Goal: Transaction & Acquisition: Purchase product/service

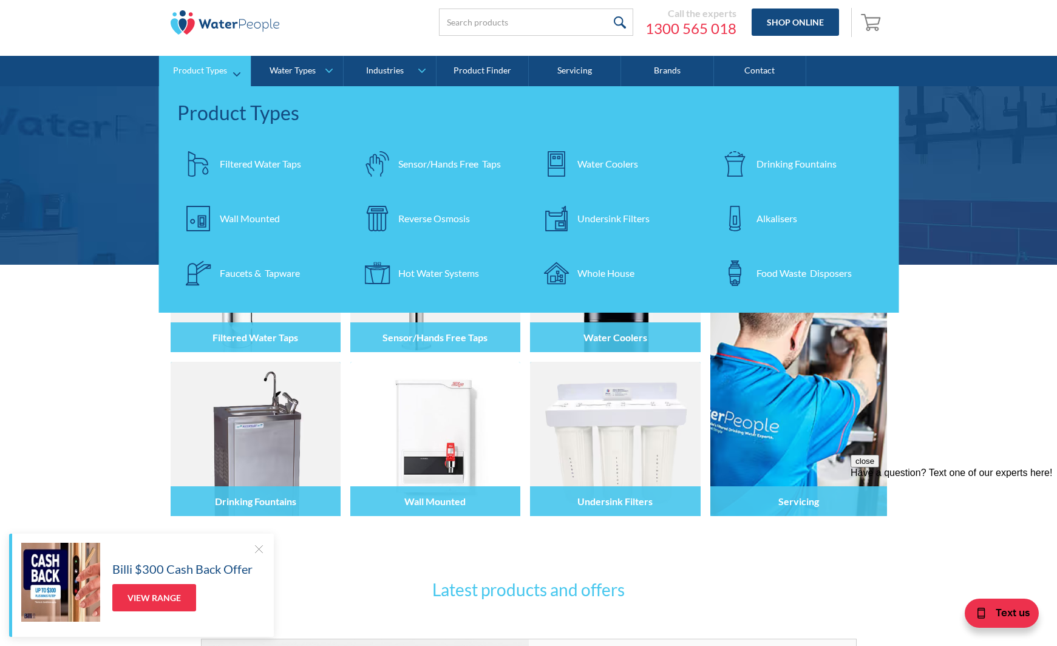
scroll to position [37, 0]
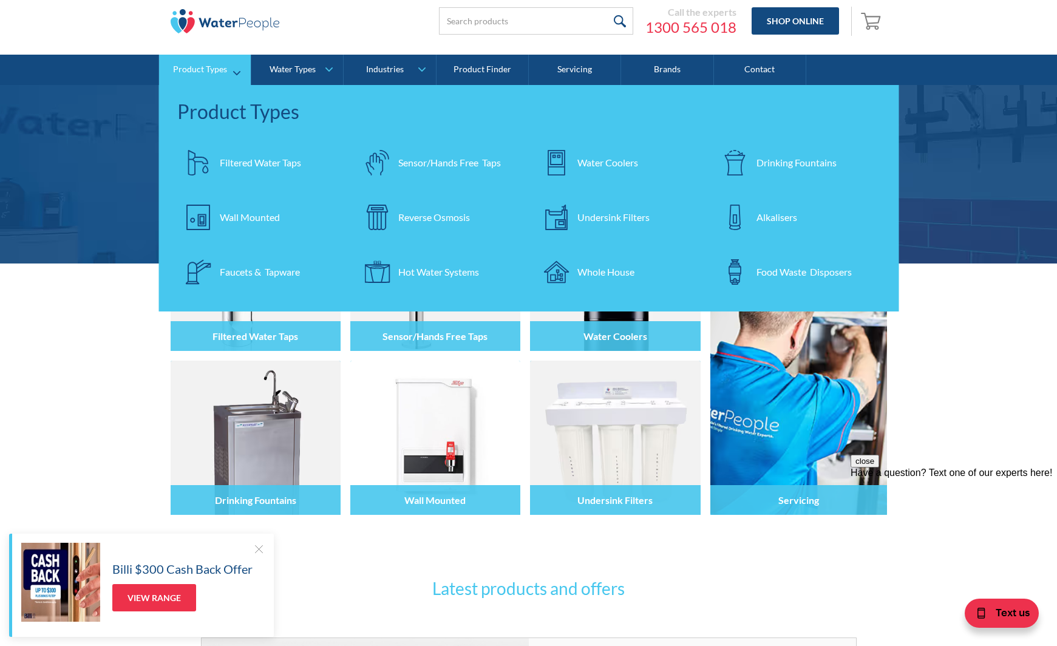
click at [231, 159] on div "Filtered Water Taps" at bounding box center [260, 162] width 81 height 15
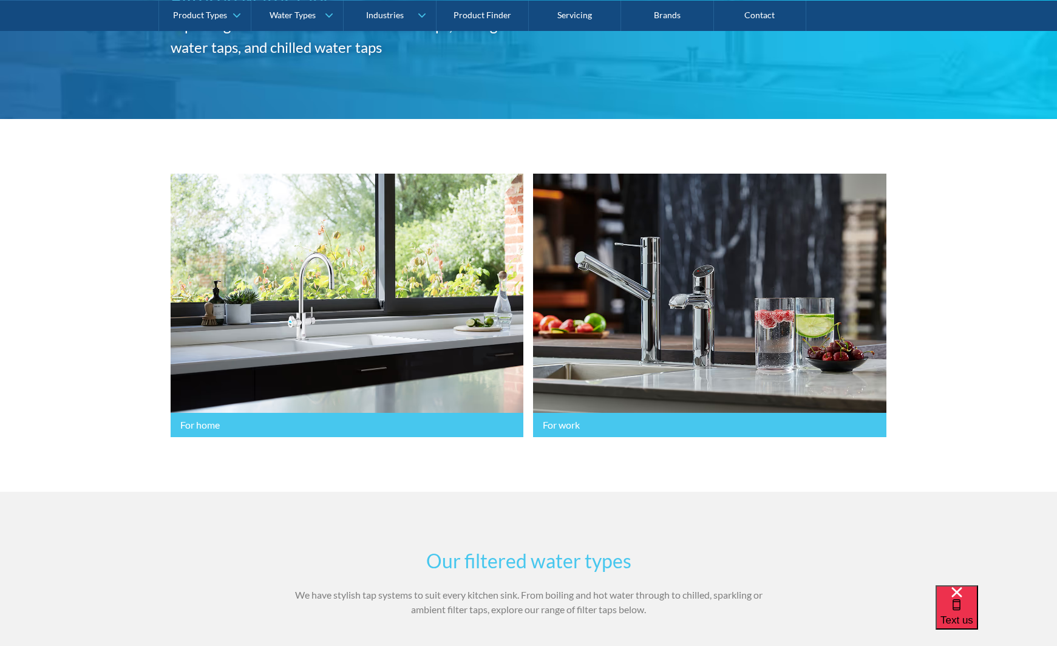
scroll to position [198, 0]
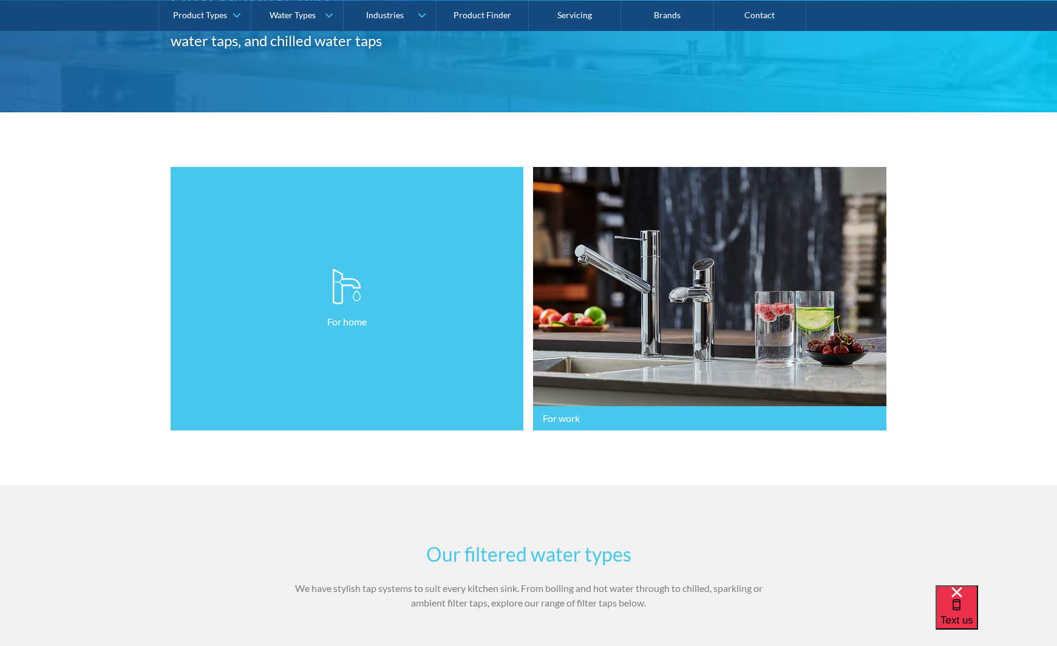
click at [325, 307] on link "For home" at bounding box center [347, 299] width 353 height 264
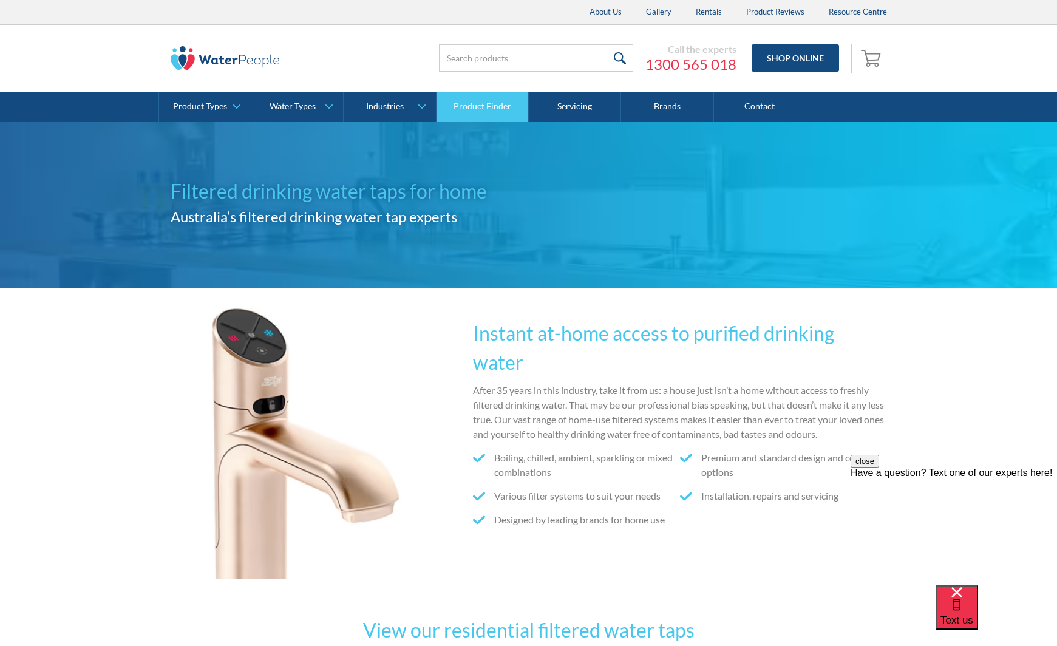
click at [471, 113] on link "Product Finder" at bounding box center [483, 107] width 92 height 30
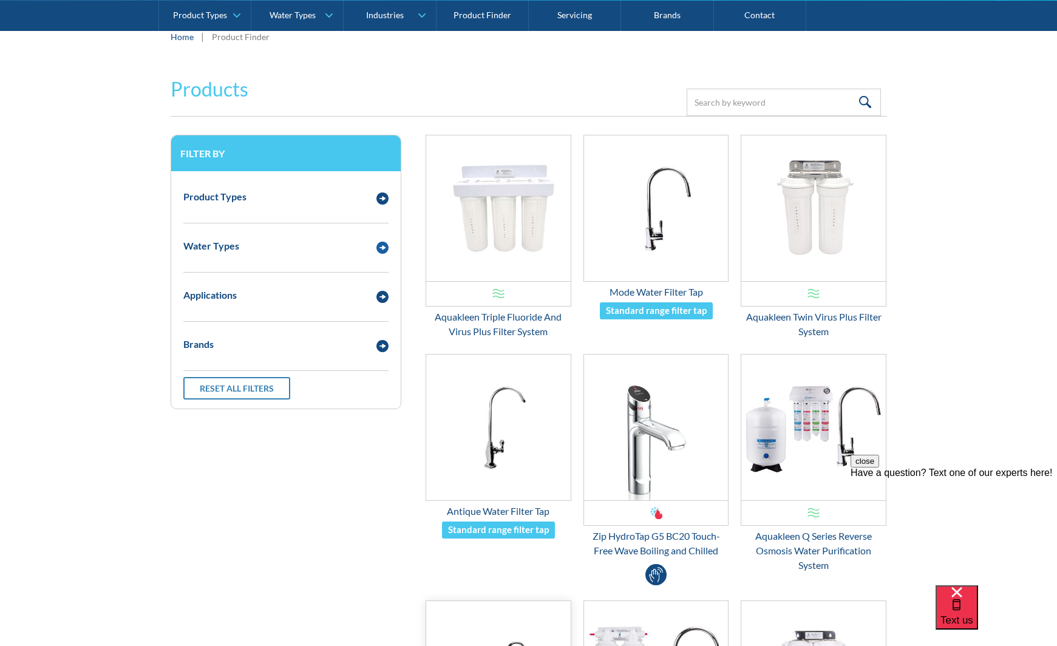
scroll to position [182, 0]
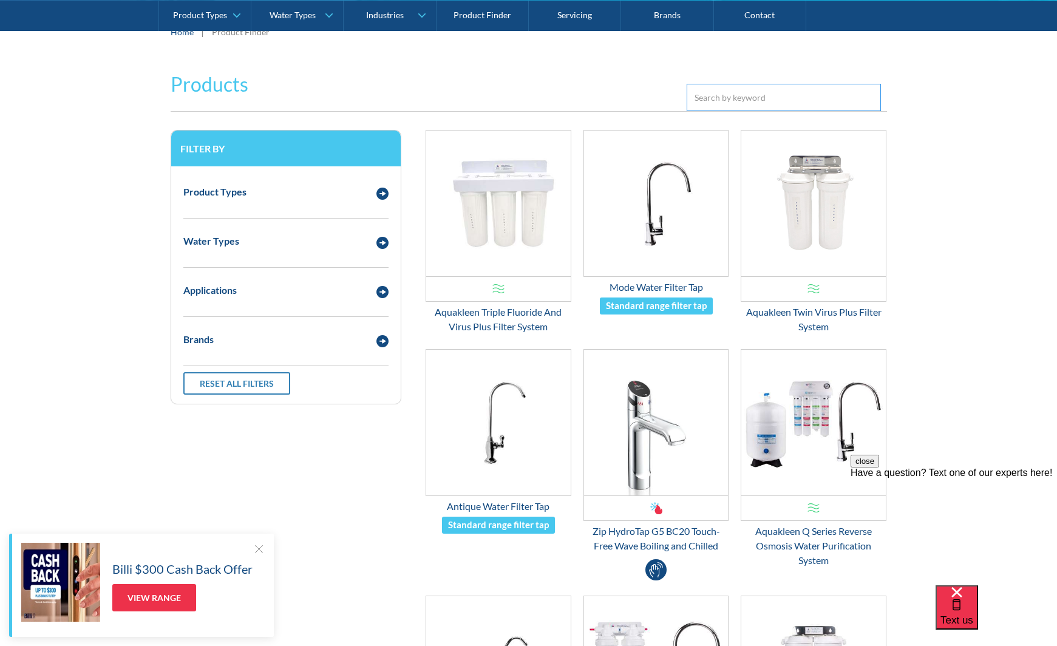
click at [723, 95] on input "Email Form 3" at bounding box center [784, 97] width 194 height 27
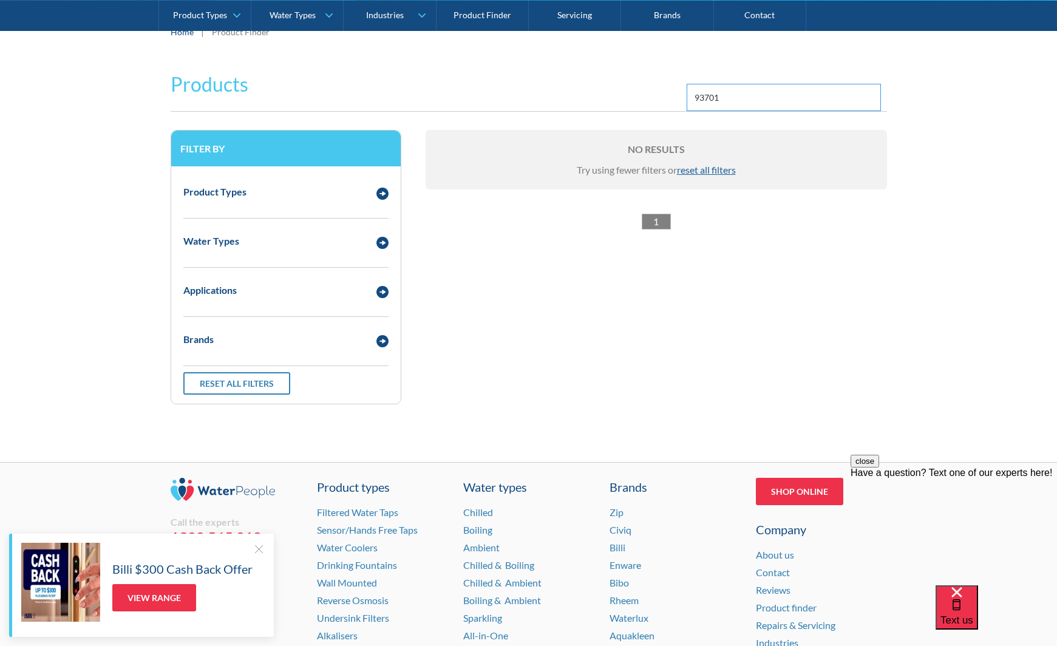
type input "93701"
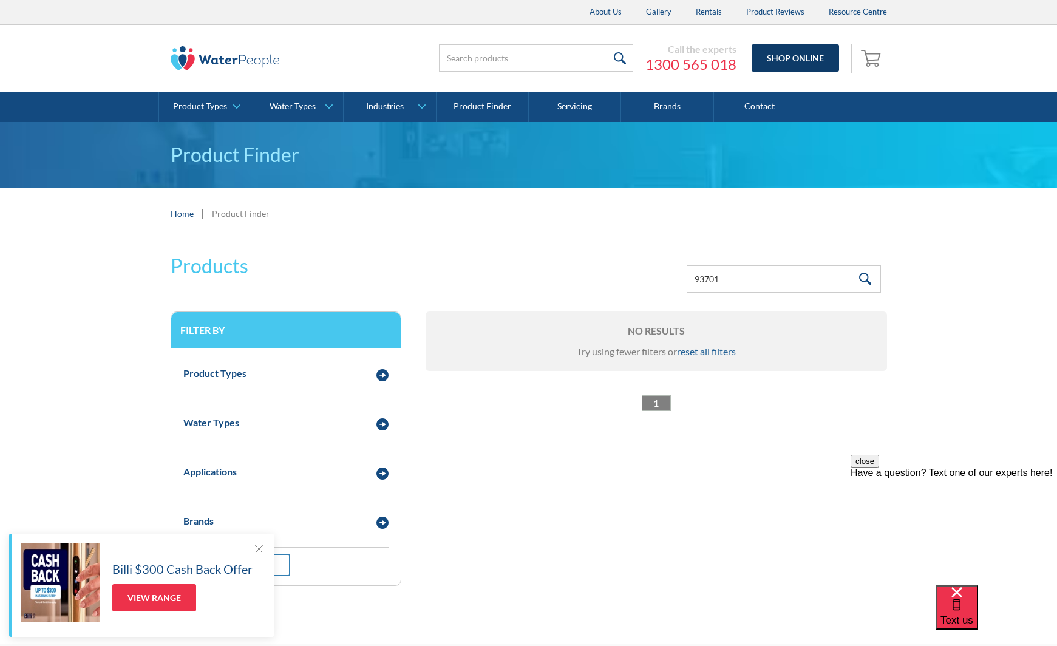
click at [789, 55] on link "Shop Online" at bounding box center [795, 57] width 87 height 27
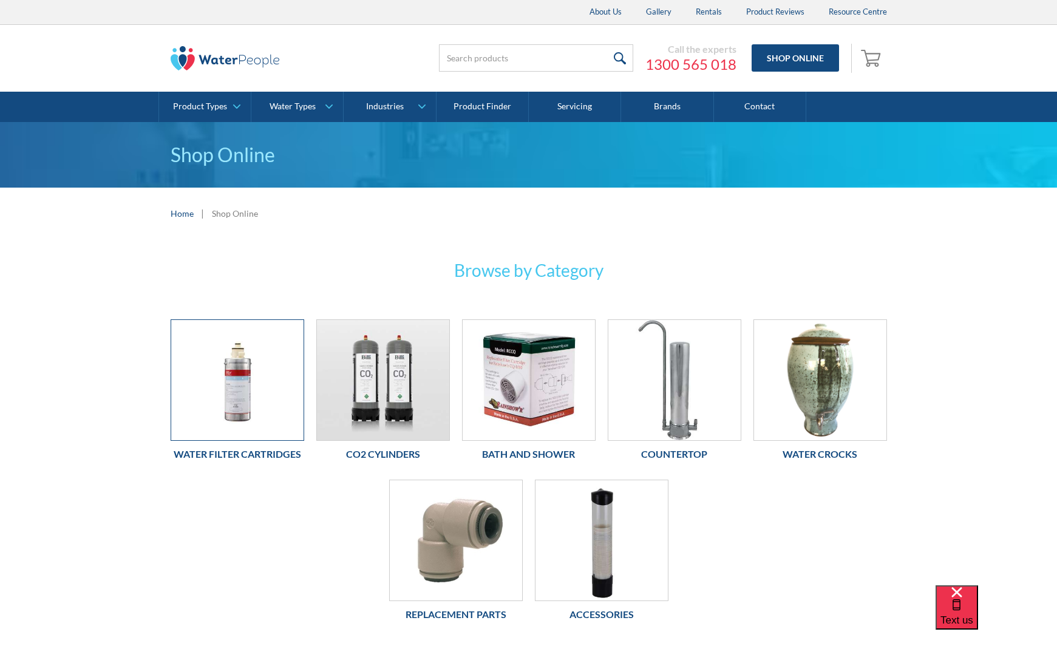
click at [237, 410] on img at bounding box center [237, 380] width 132 height 120
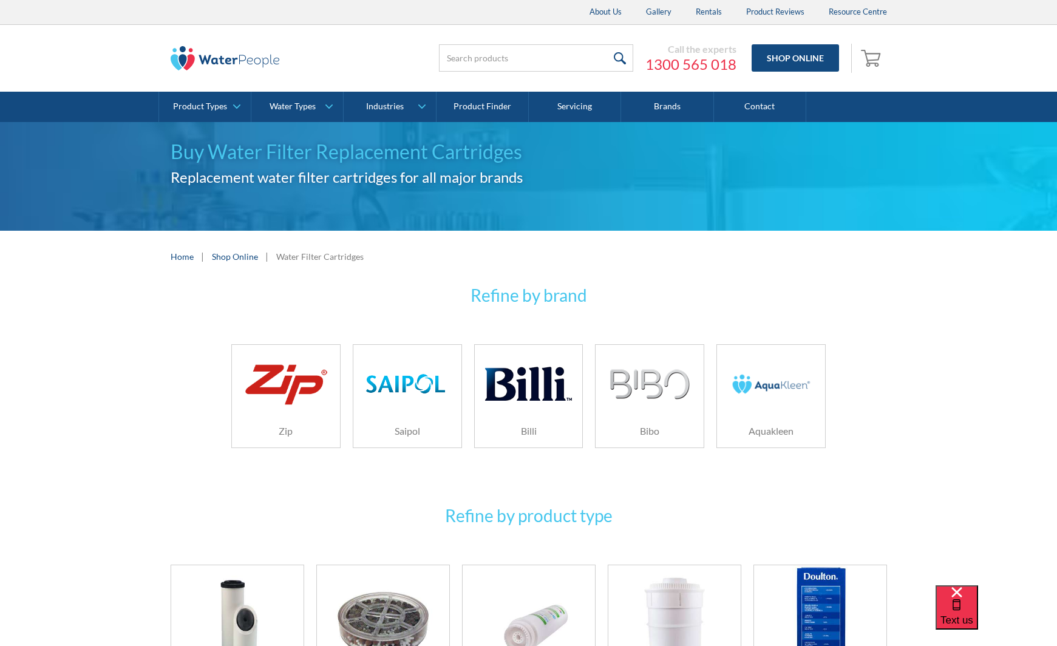
click at [280, 392] on img at bounding box center [286, 384] width 86 height 52
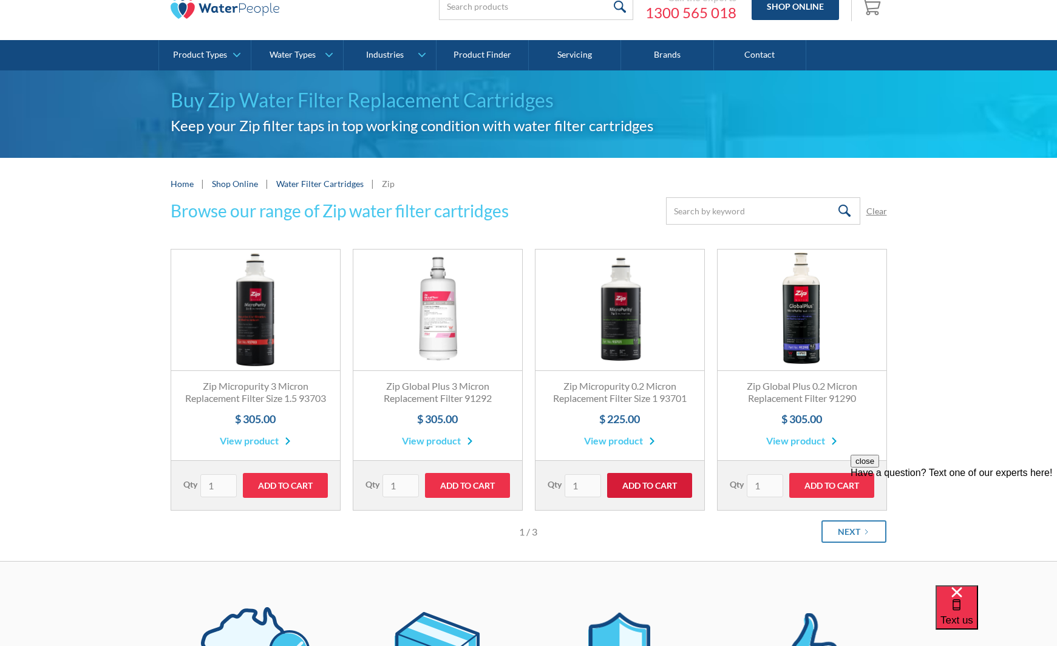
click at [646, 498] on input "Add to Cart" at bounding box center [649, 485] width 85 height 25
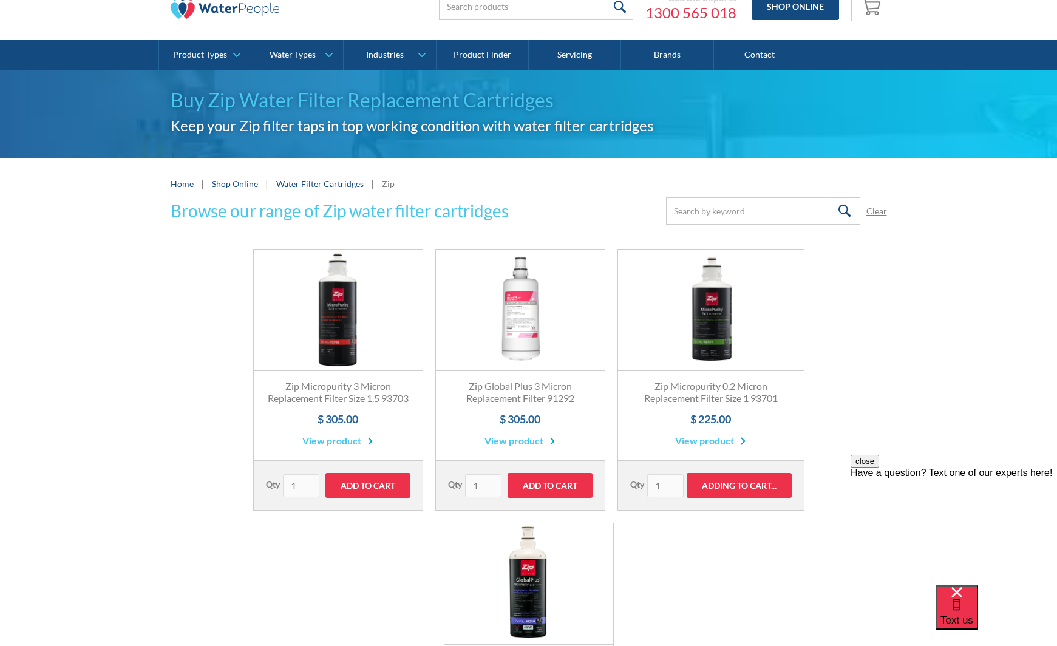
type input "Add to Cart"
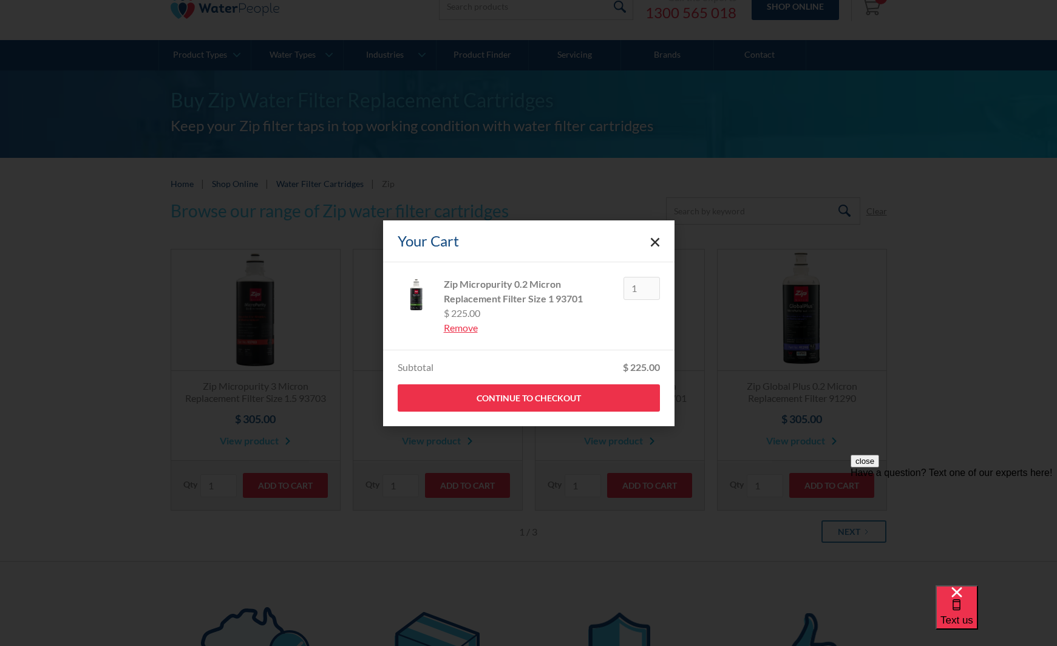
click at [654, 243] on polygon "Close cart" at bounding box center [654, 241] width 9 height 9
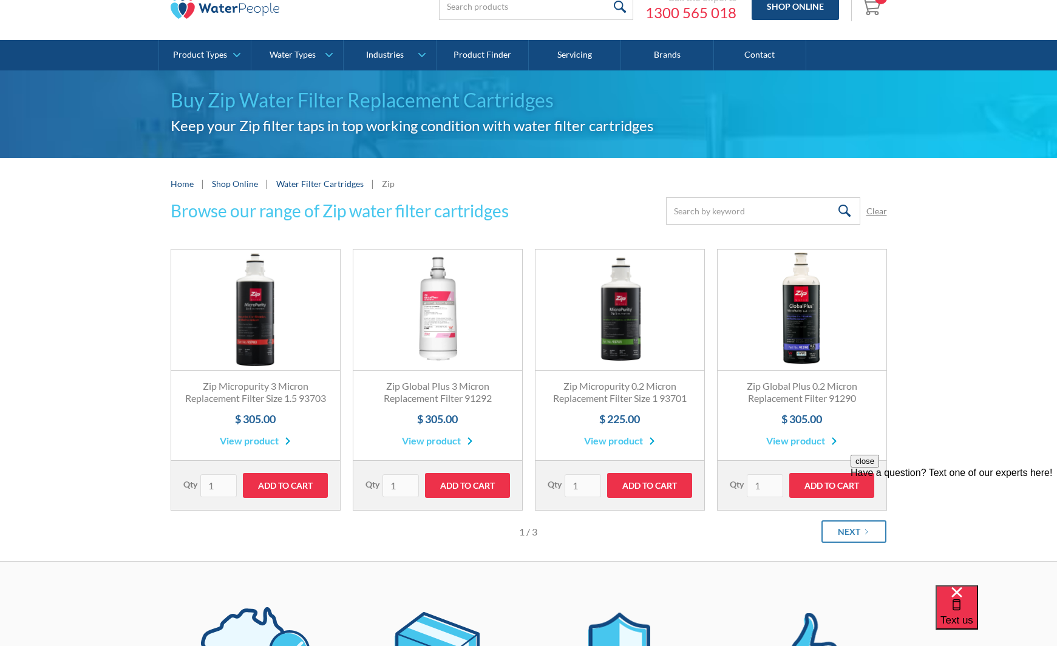
scroll to position [43, 0]
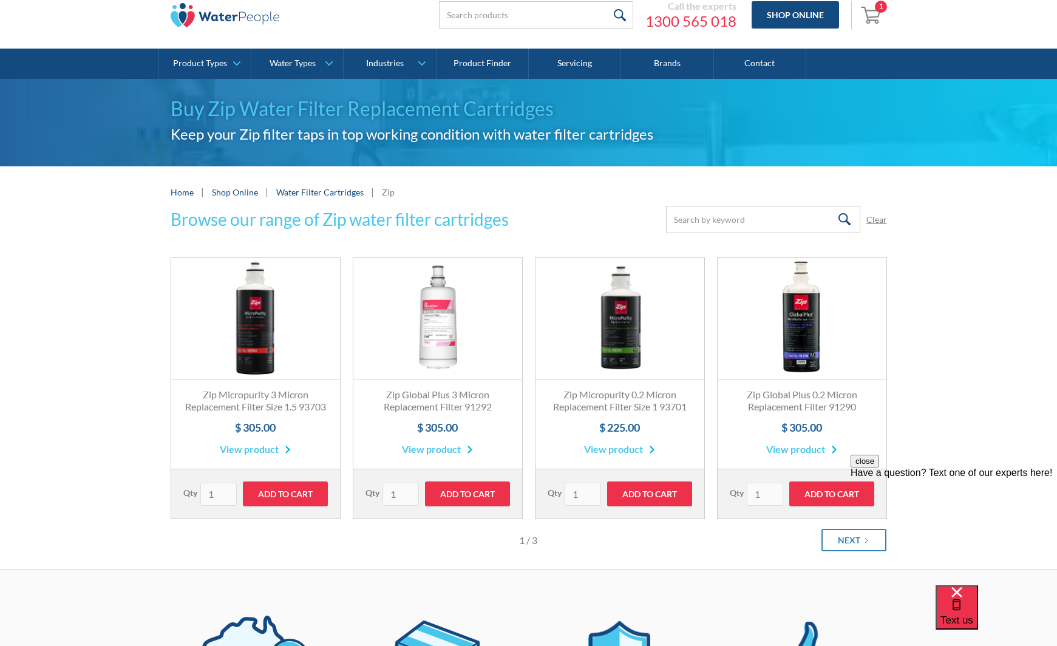
click at [223, 194] on link "Shop Online" at bounding box center [235, 192] width 46 height 13
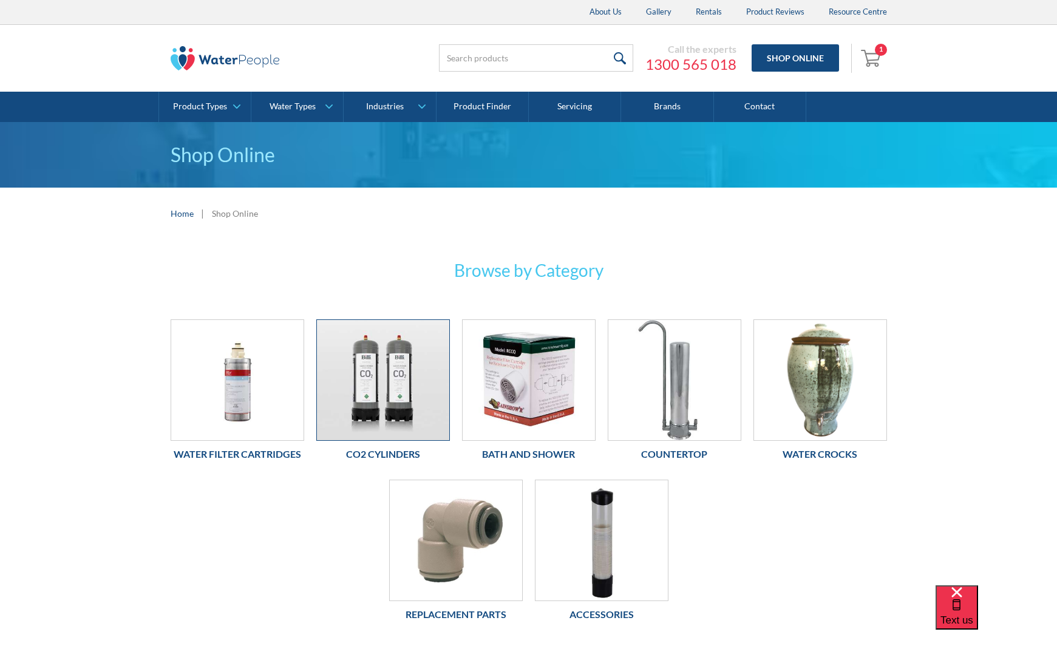
click at [387, 373] on img at bounding box center [383, 380] width 132 height 120
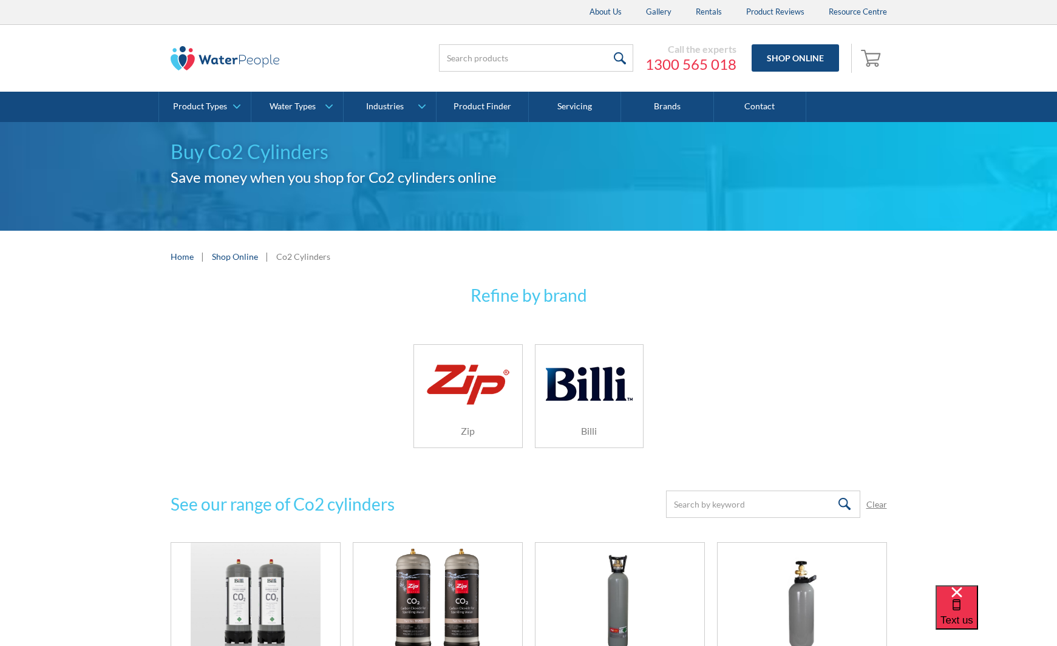
click at [483, 402] on img at bounding box center [467, 384] width 86 height 52
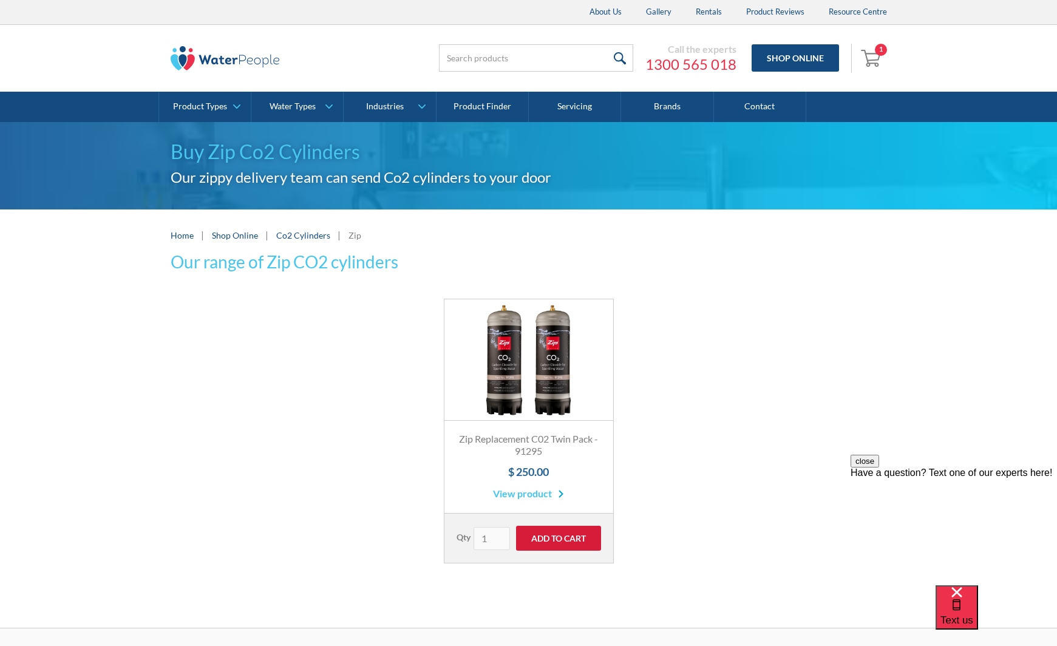
click at [562, 539] on input "Add to Cart" at bounding box center [558, 538] width 85 height 25
type input "Add to Cart"
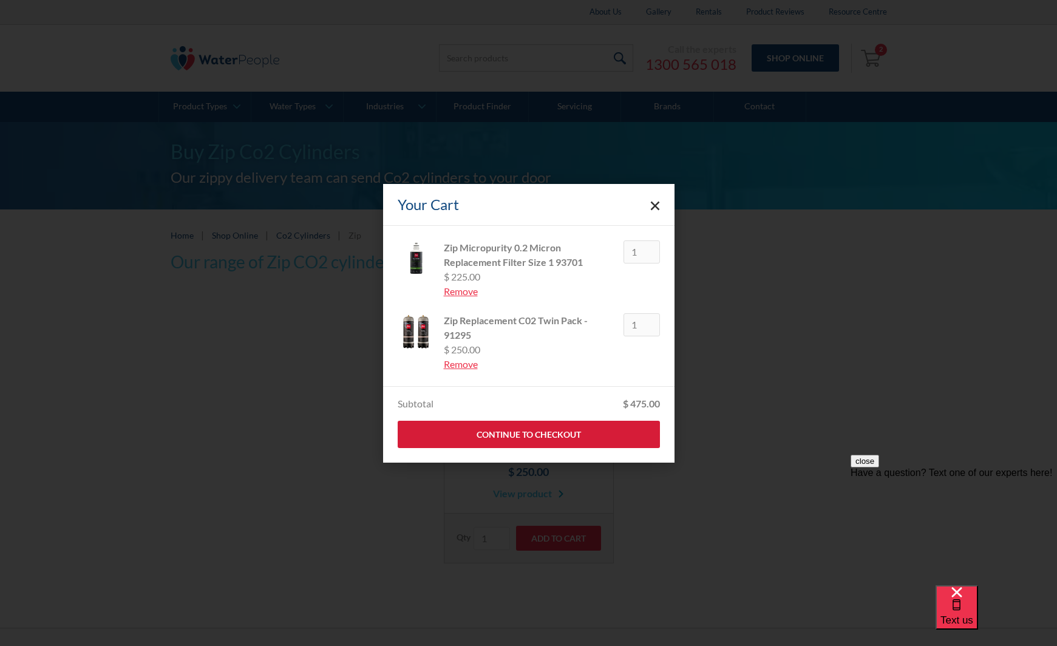
click at [518, 431] on link "Continue to Checkout" at bounding box center [529, 434] width 262 height 27
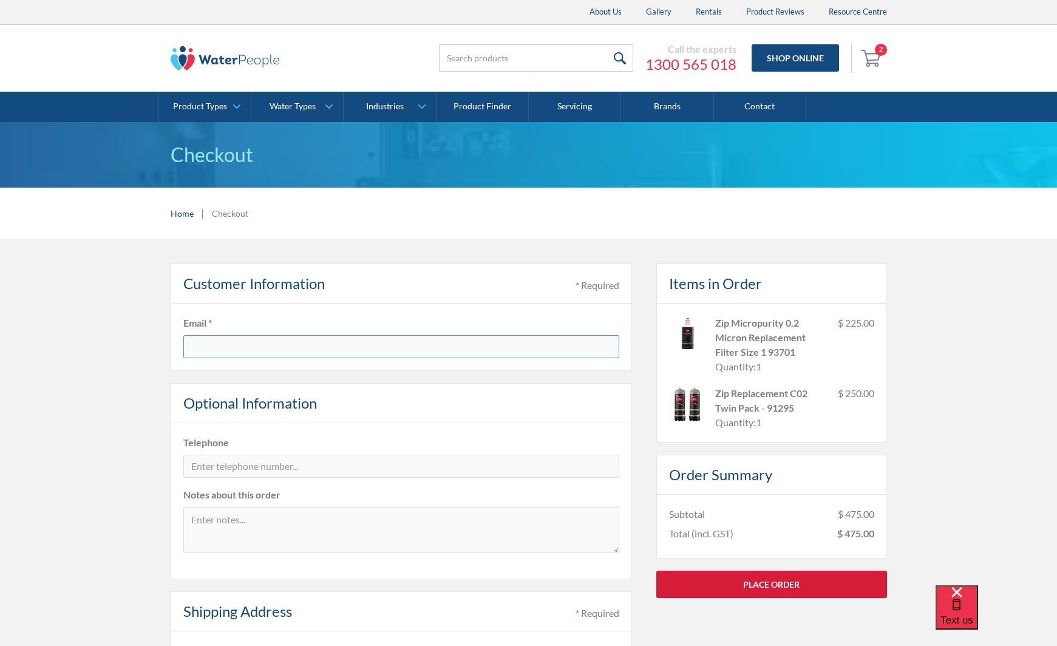
click at [771, 584] on link "Place Order" at bounding box center [771, 584] width 231 height 27
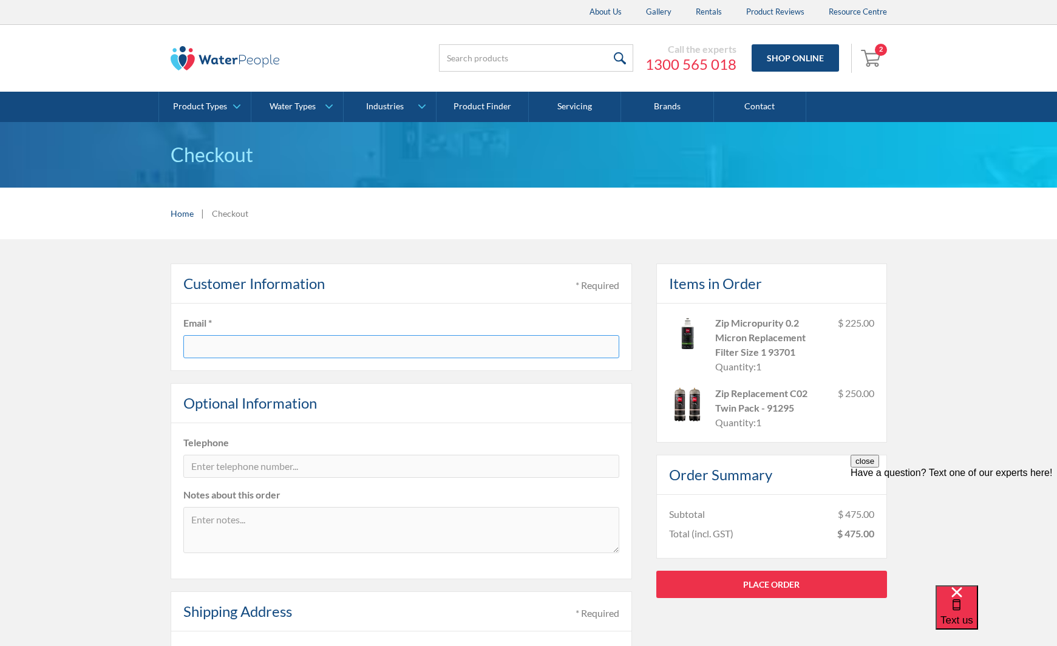
click at [319, 346] on input "text" at bounding box center [401, 346] width 436 height 23
type input "[PERSON_NAME][EMAIL_ADDRESS][DOMAIN_NAME]"
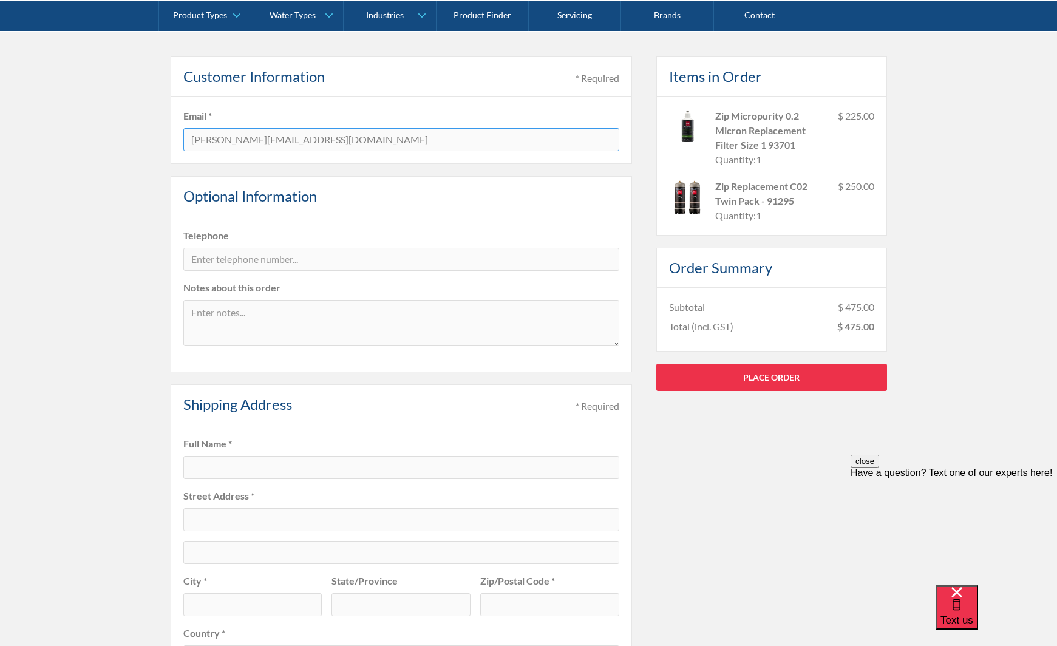
scroll to position [209, 0]
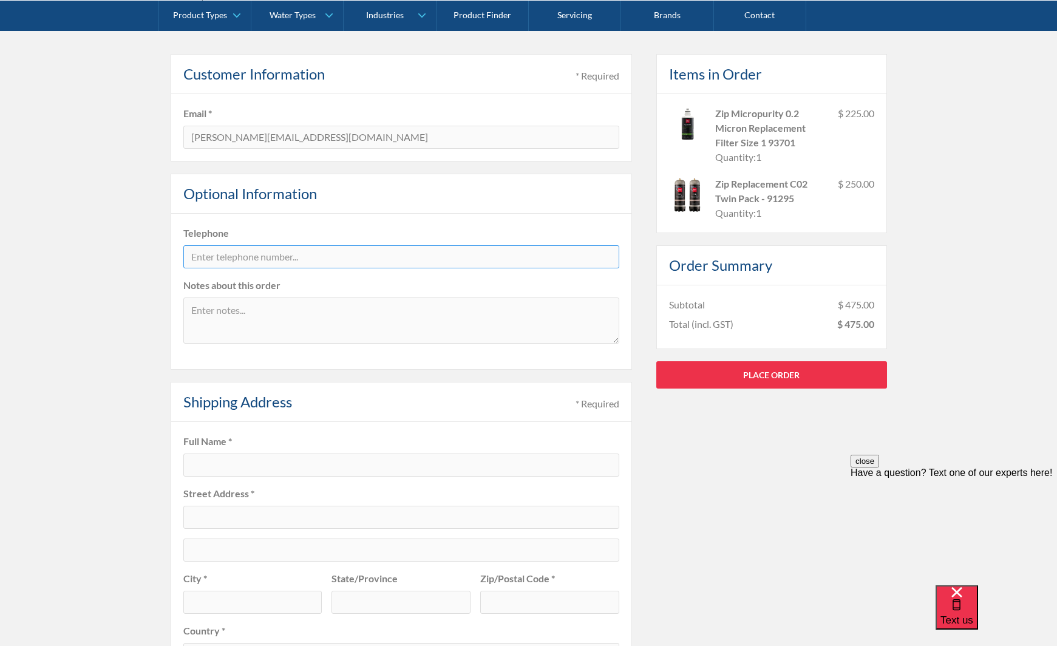
click at [225, 256] on input "tel" at bounding box center [401, 256] width 436 height 23
type input "0423803789"
click at [198, 461] on input "text" at bounding box center [401, 465] width 436 height 23
type input "[PERSON_NAME]"
type input "[STREET_ADDRESS][PERSON_NAME]"
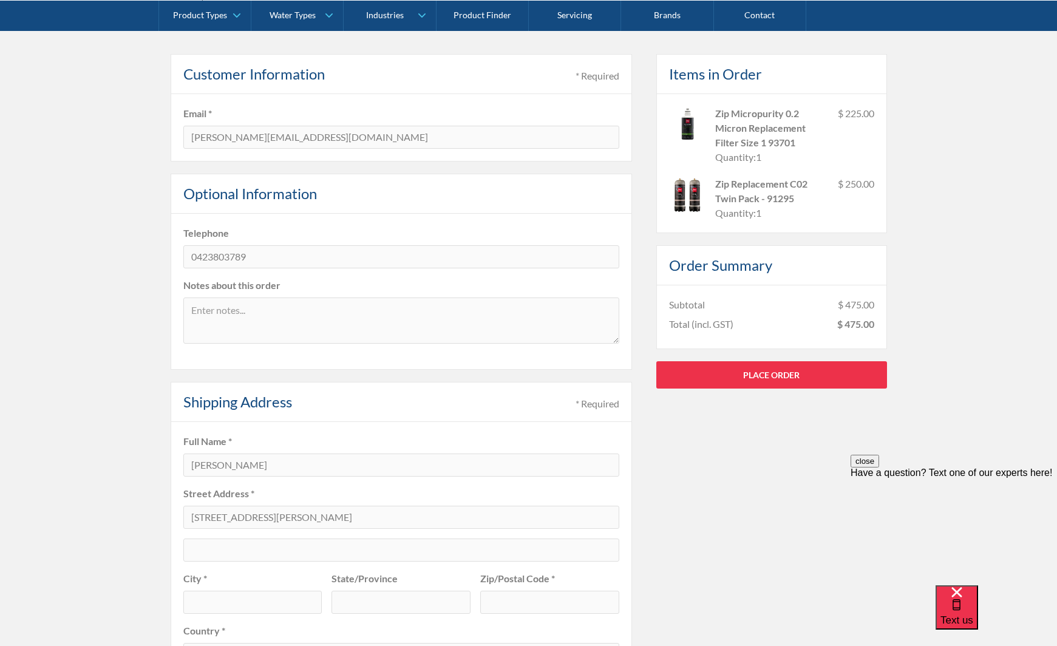
type input "[PERSON_NAME] Why"
type input "[GEOGRAPHIC_DATA]"
type input "2099"
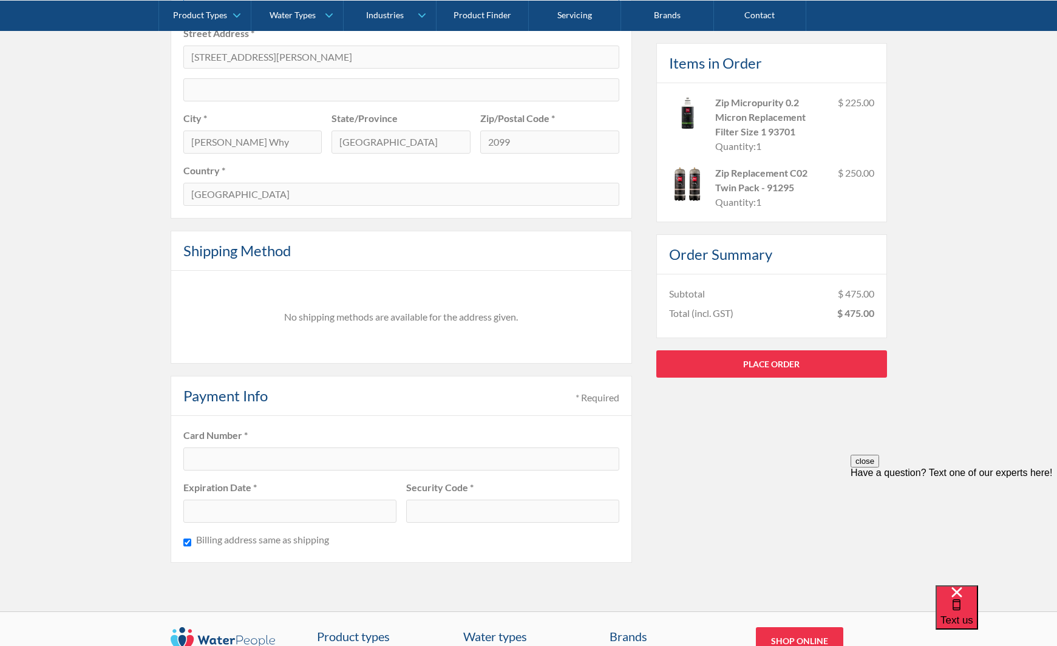
scroll to position [672, 0]
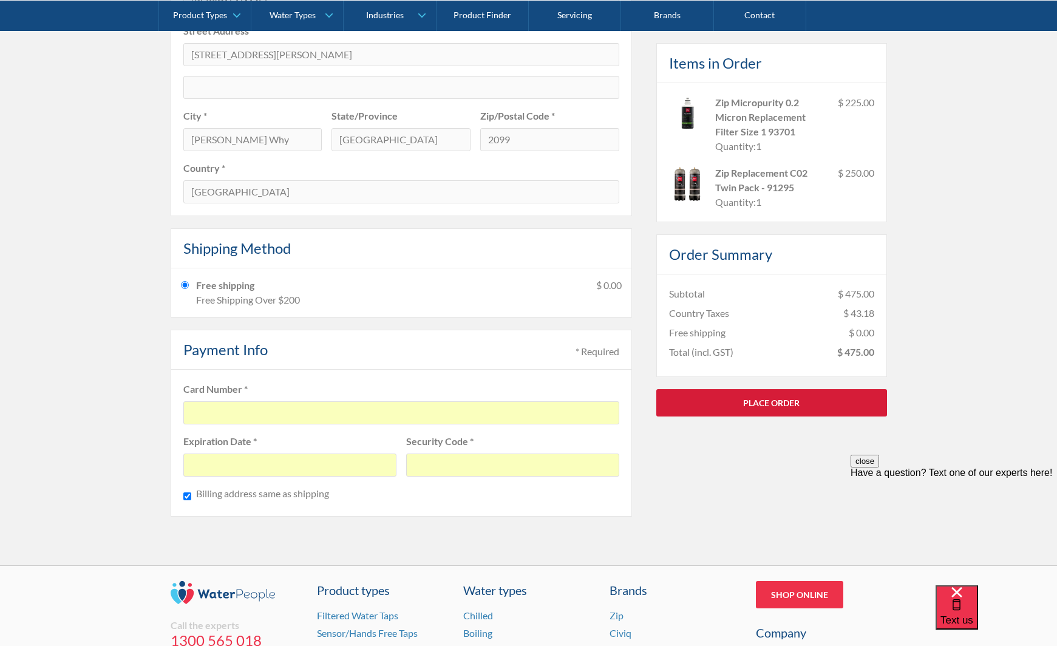
click at [737, 404] on link "Place Order" at bounding box center [771, 402] width 231 height 27
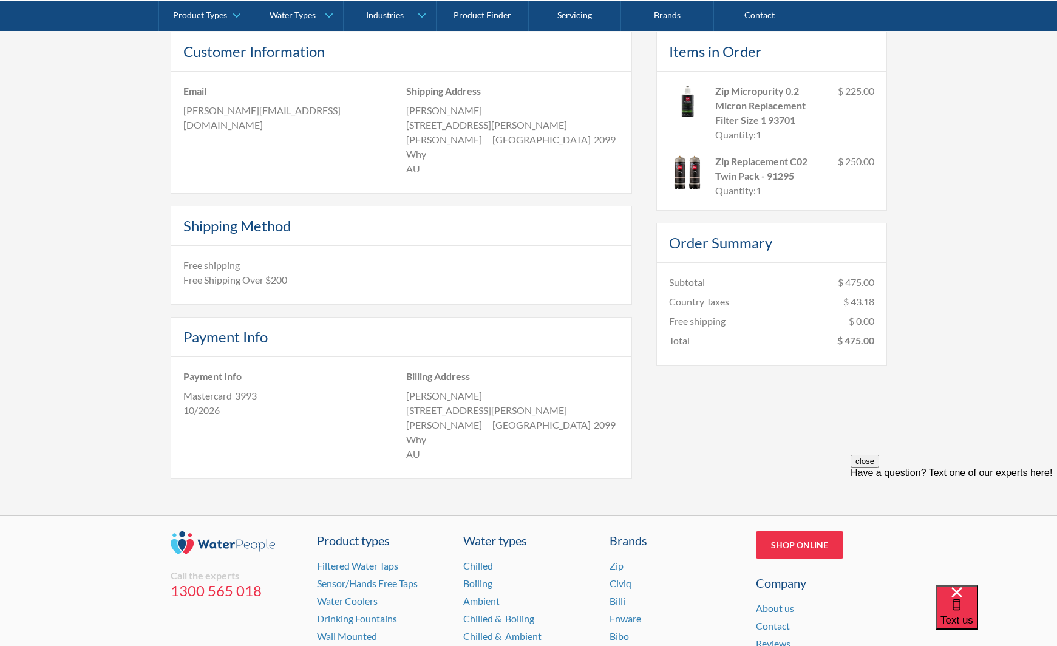
scroll to position [236, 0]
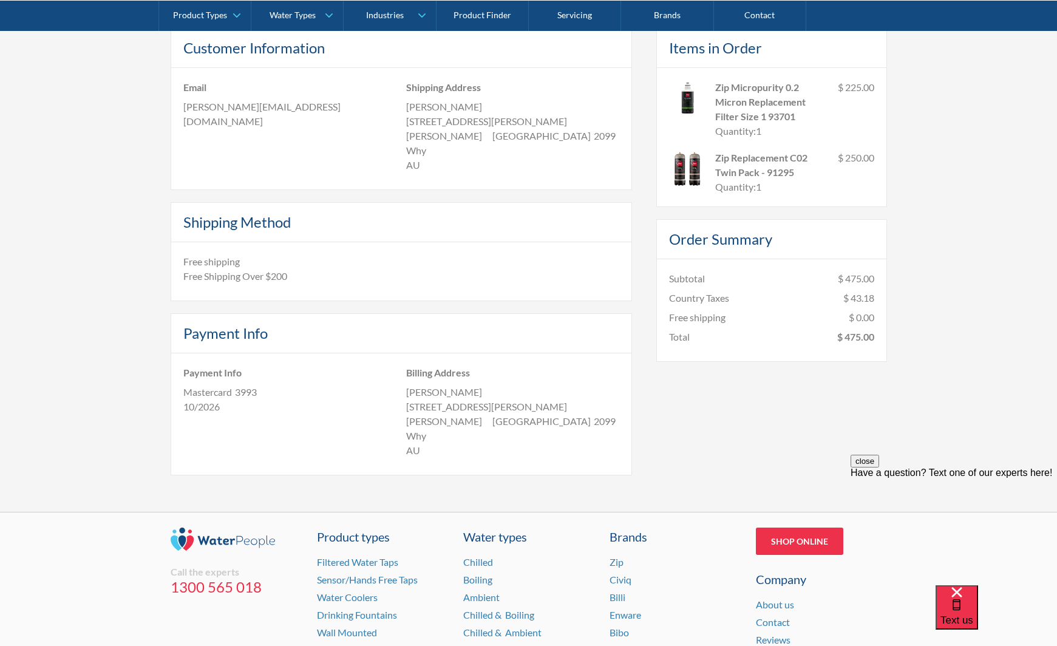
click at [879, 468] on button "close" at bounding box center [865, 461] width 29 height 13
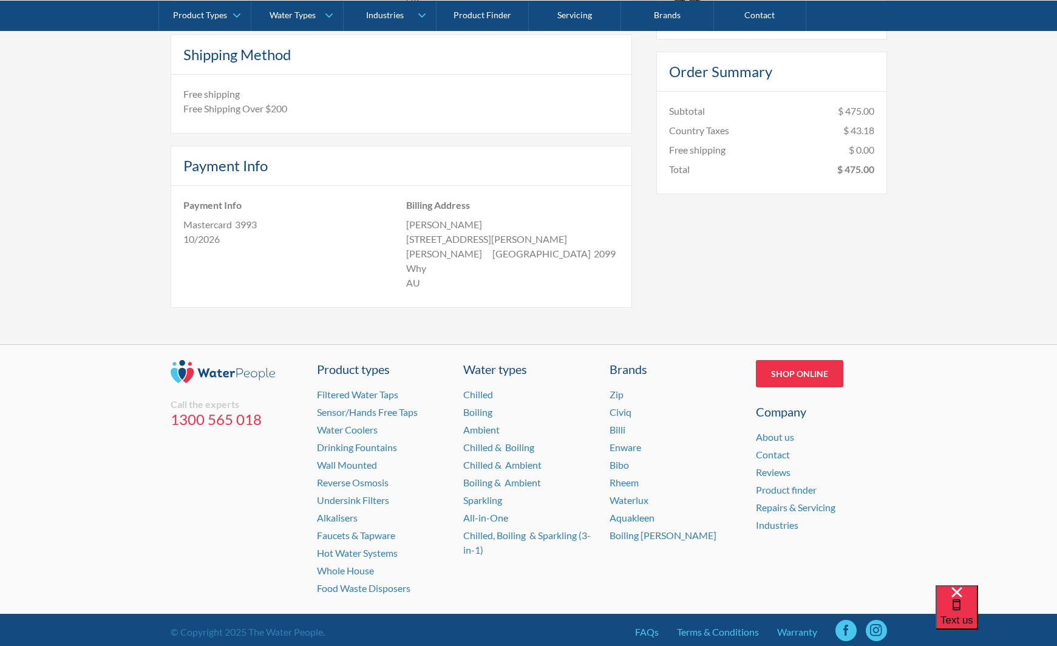
scroll to position [406, 0]
